Goal: Task Accomplishment & Management: Use online tool/utility

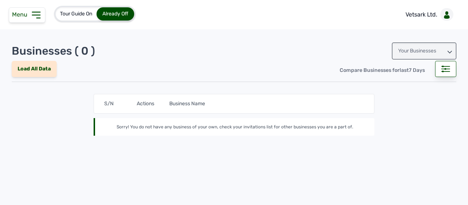
click at [39, 10] on icon at bounding box center [36, 15] width 12 height 12
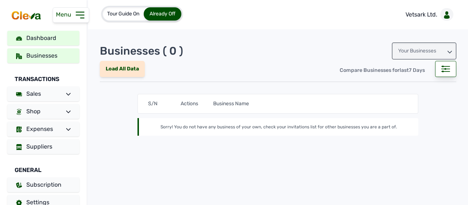
click at [43, 42] on link "Dashboard" at bounding box center [43, 38] width 72 height 15
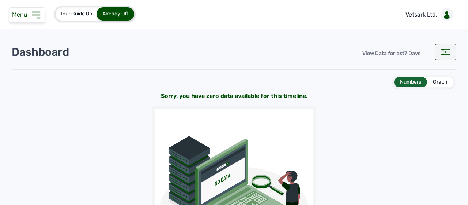
click at [442, 49] on rect at bounding box center [442, 49] width 1 height 1
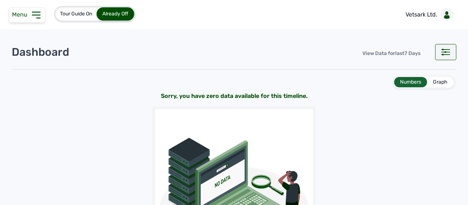
select select "Days"
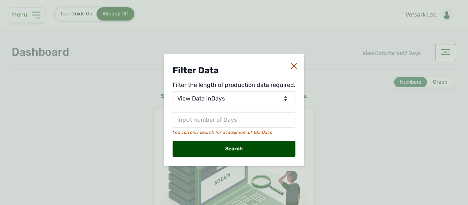
click at [292, 70] on div at bounding box center [294, 65] width 6 height 9
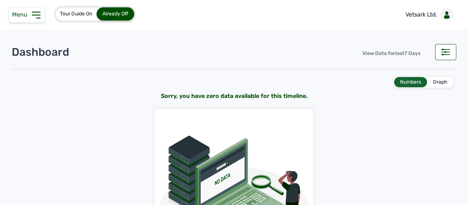
click at [20, 17] on span "Menu" at bounding box center [21, 14] width 18 height 7
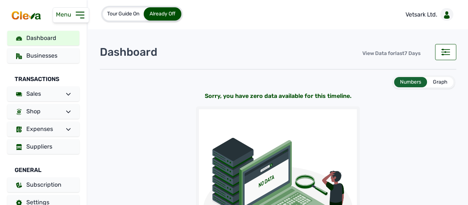
click at [167, 12] on span "Already Off" at bounding box center [163, 14] width 26 height 6
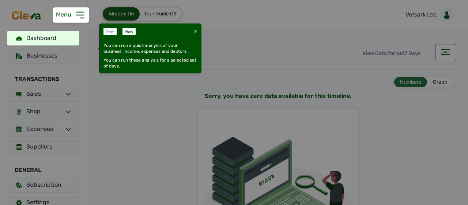
click at [130, 31] on div "Next" at bounding box center [129, 31] width 13 height 7
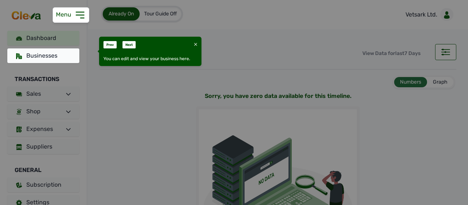
click at [132, 46] on div "Next" at bounding box center [129, 44] width 13 height 7
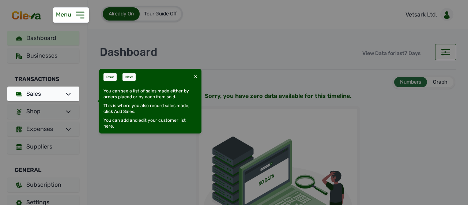
click at [130, 76] on div "Next" at bounding box center [129, 76] width 13 height 7
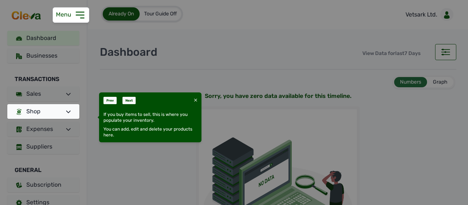
click at [133, 98] on div "Next" at bounding box center [129, 100] width 13 height 7
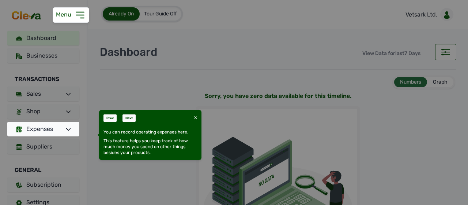
click at [197, 117] on icon at bounding box center [195, 117] width 3 height 3
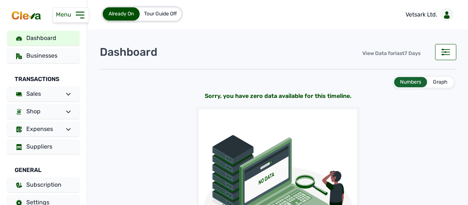
click at [31, 104] on div "Dashboard Businesses Transactions Sales Shop Expenses Suppliers General Subscri…" at bounding box center [43, 129] width 87 height 196
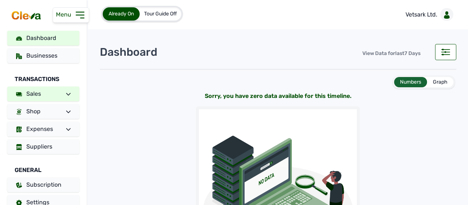
click at [33, 96] on span "Sales" at bounding box center [33, 93] width 15 height 7
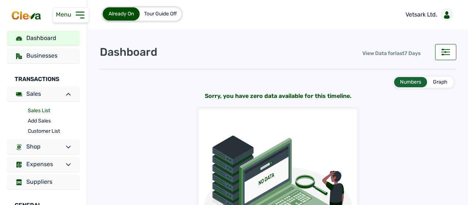
click at [37, 110] on link "Sales List" at bounding box center [54, 110] width 52 height 10
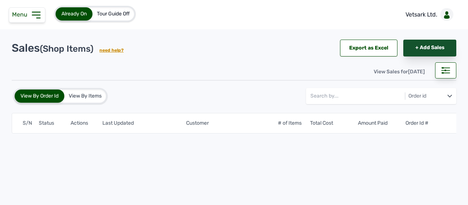
click at [415, 49] on link "+ Add Sales" at bounding box center [430, 48] width 53 height 17
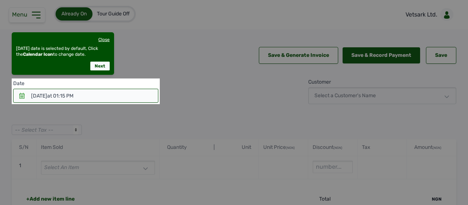
click at [105, 37] on div "Close" at bounding box center [103, 40] width 11 height 6
